Goal: Navigation & Orientation: Find specific page/section

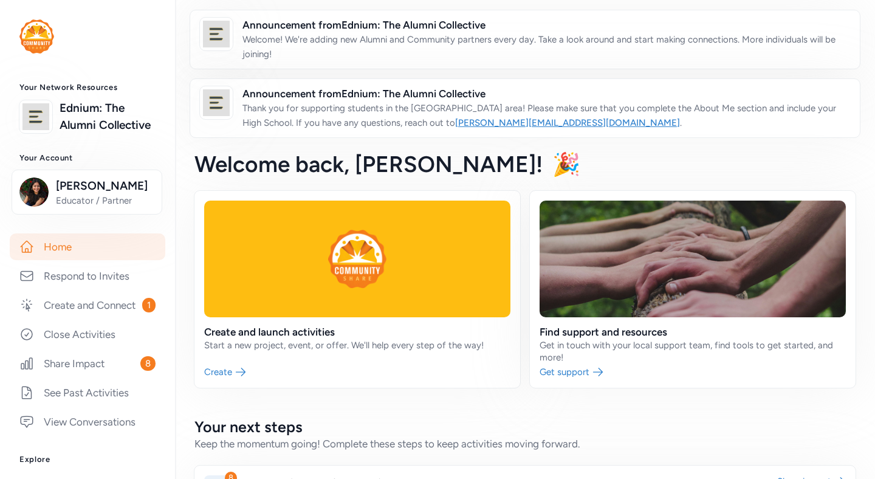
scroll to position [266, 0]
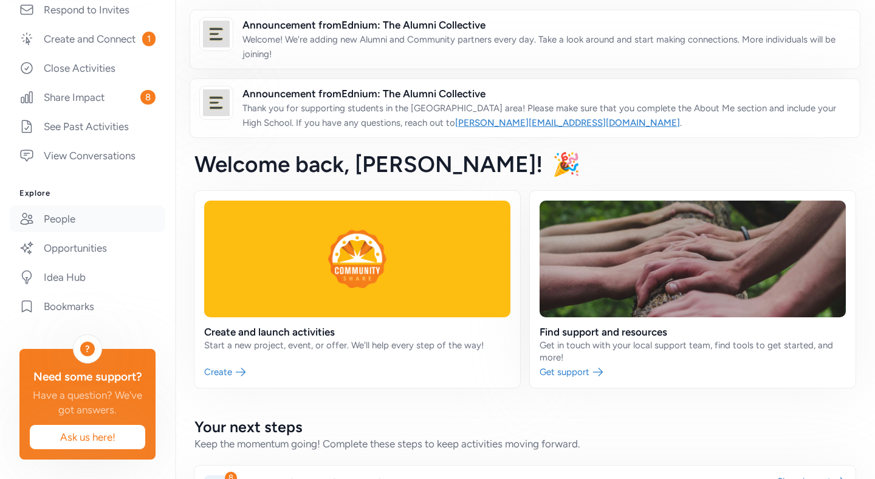
click at [90, 225] on link "People" at bounding box center [88, 218] width 156 height 27
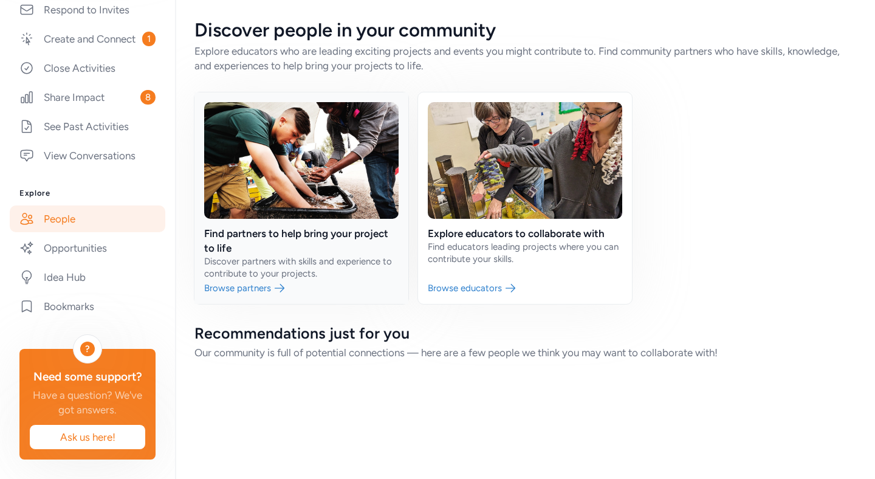
click at [286, 259] on link at bounding box center [301, 197] width 214 height 211
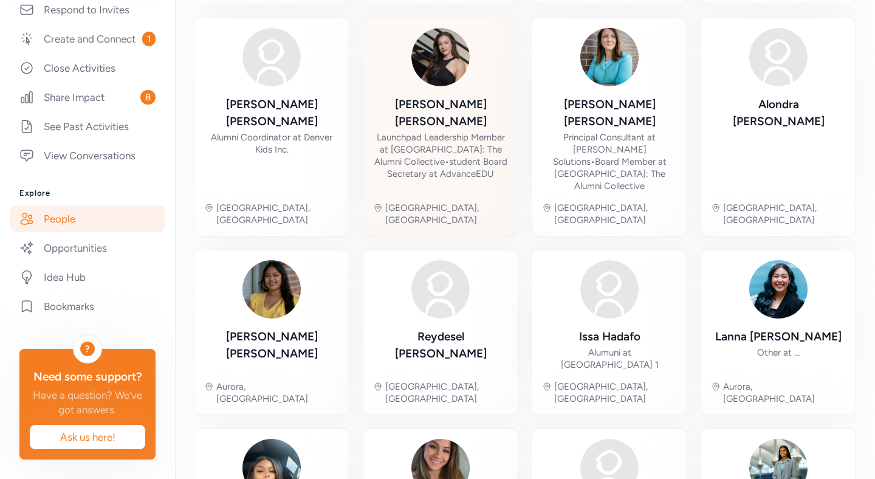
scroll to position [408, 0]
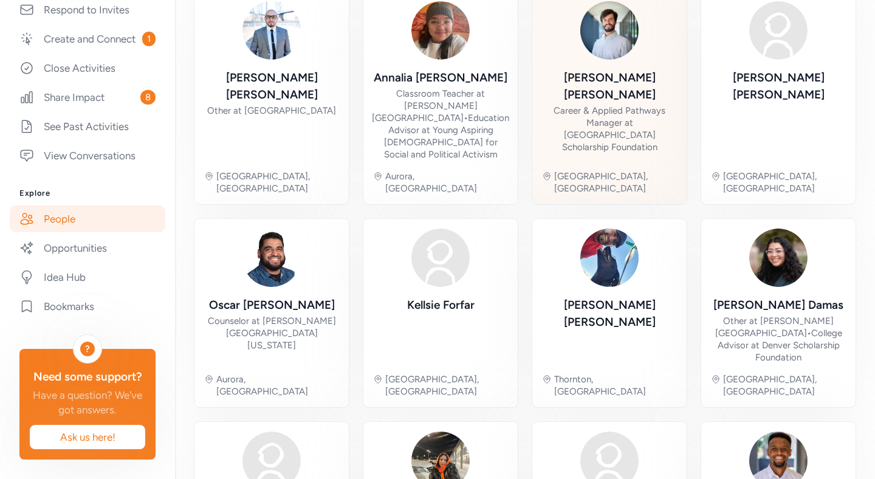
scroll to position [420, 0]
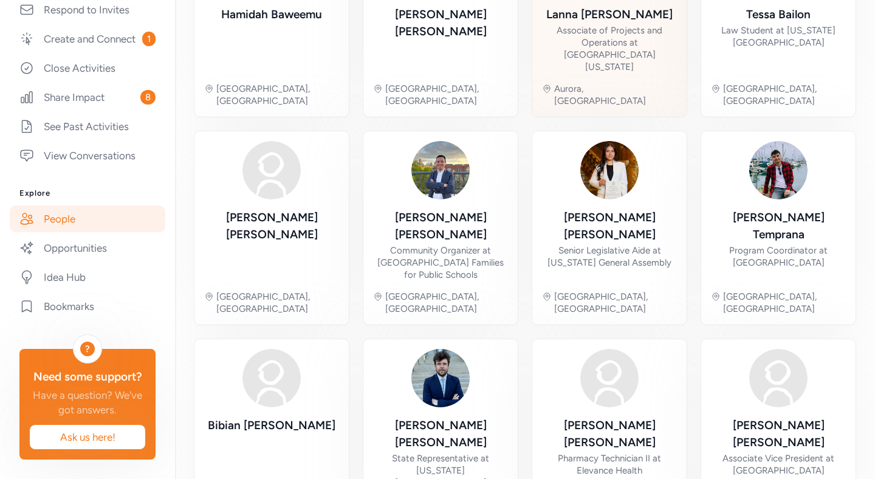
scroll to position [420, 0]
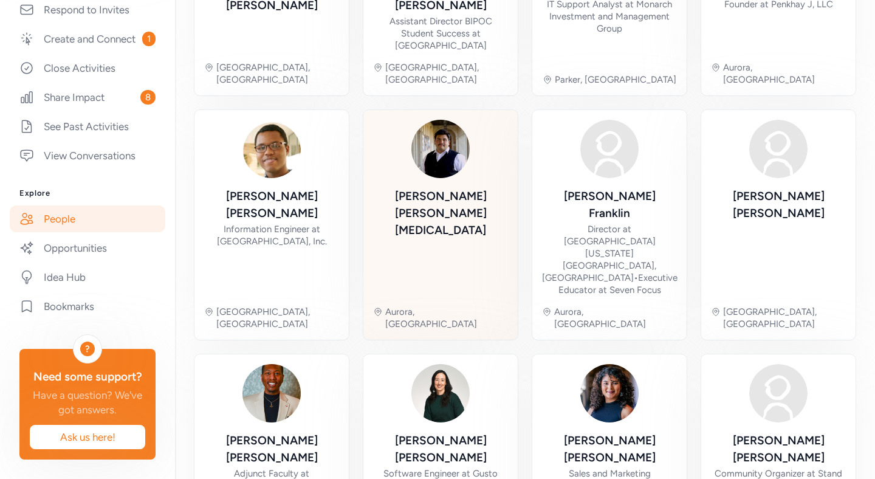
scroll to position [449, 0]
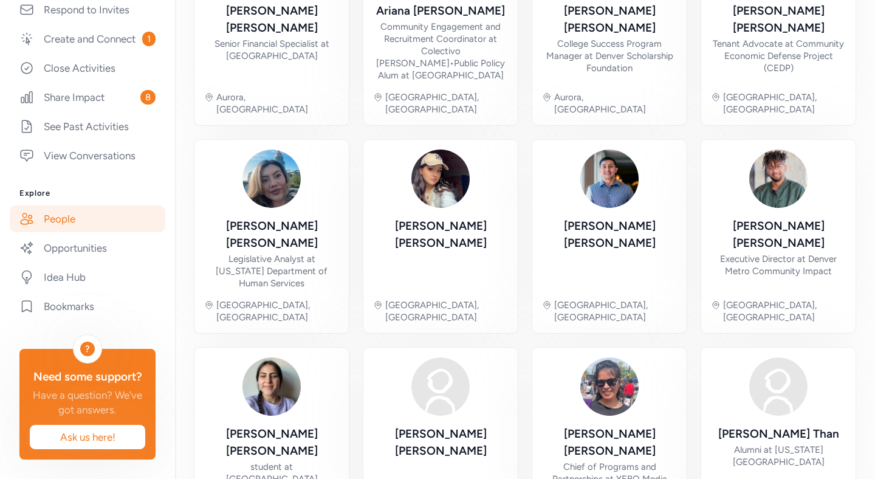
scroll to position [432, 0]
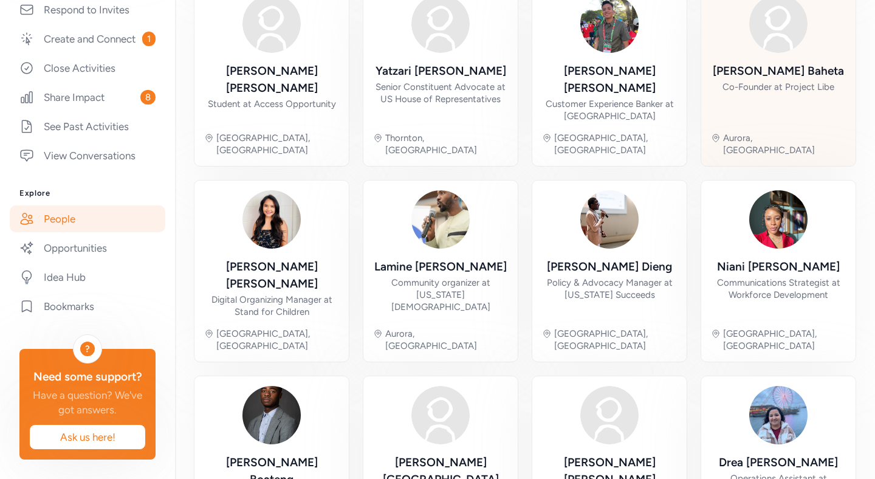
scroll to position [396, 0]
